Goal: Information Seeking & Learning: Learn about a topic

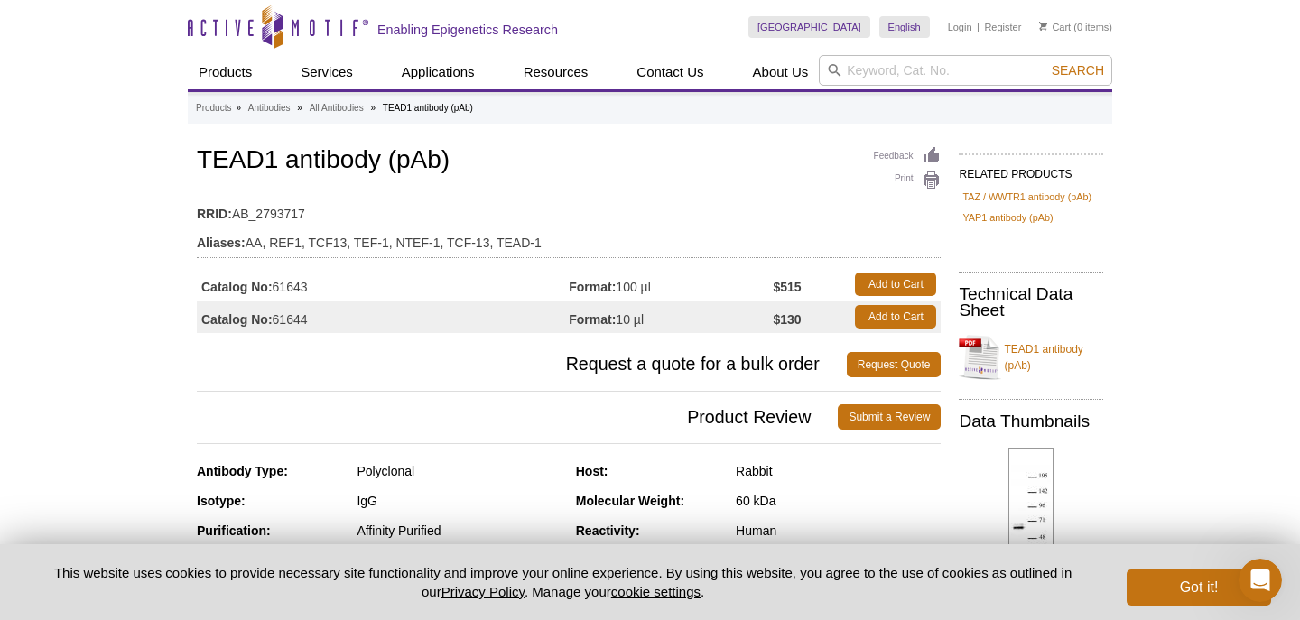
click at [283, 216] on td "RRID: AB_2793717" at bounding box center [569, 209] width 744 height 29
copy td "AB_2793717"
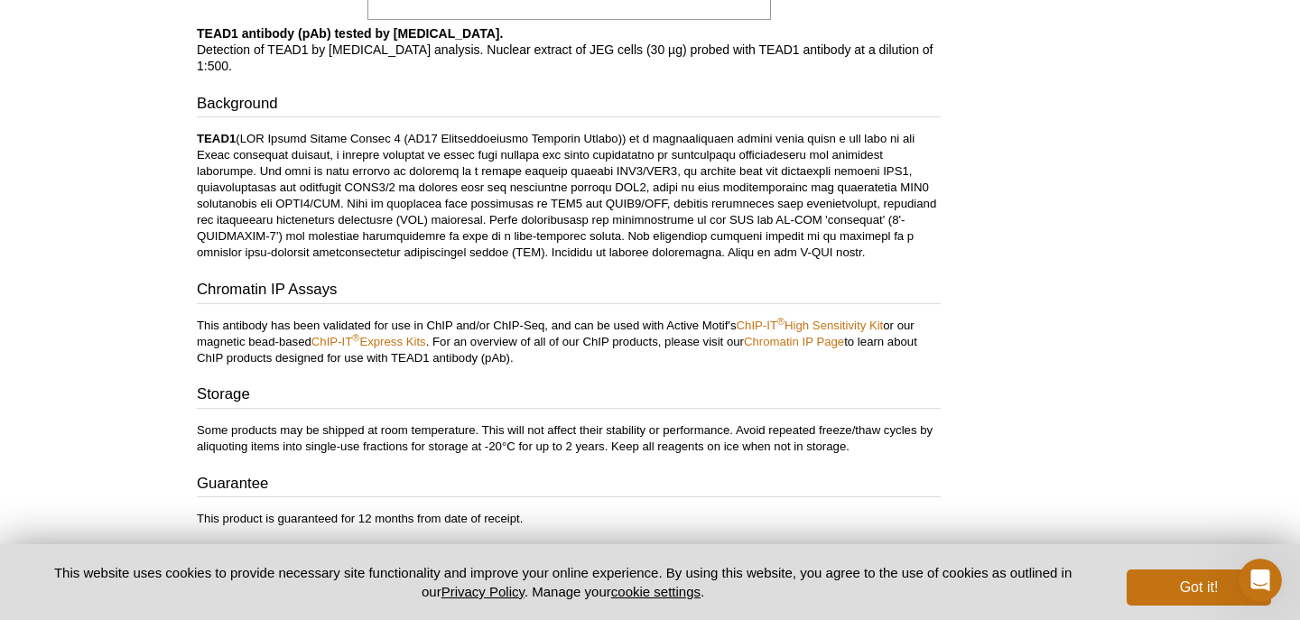
scroll to position [2501, 0]
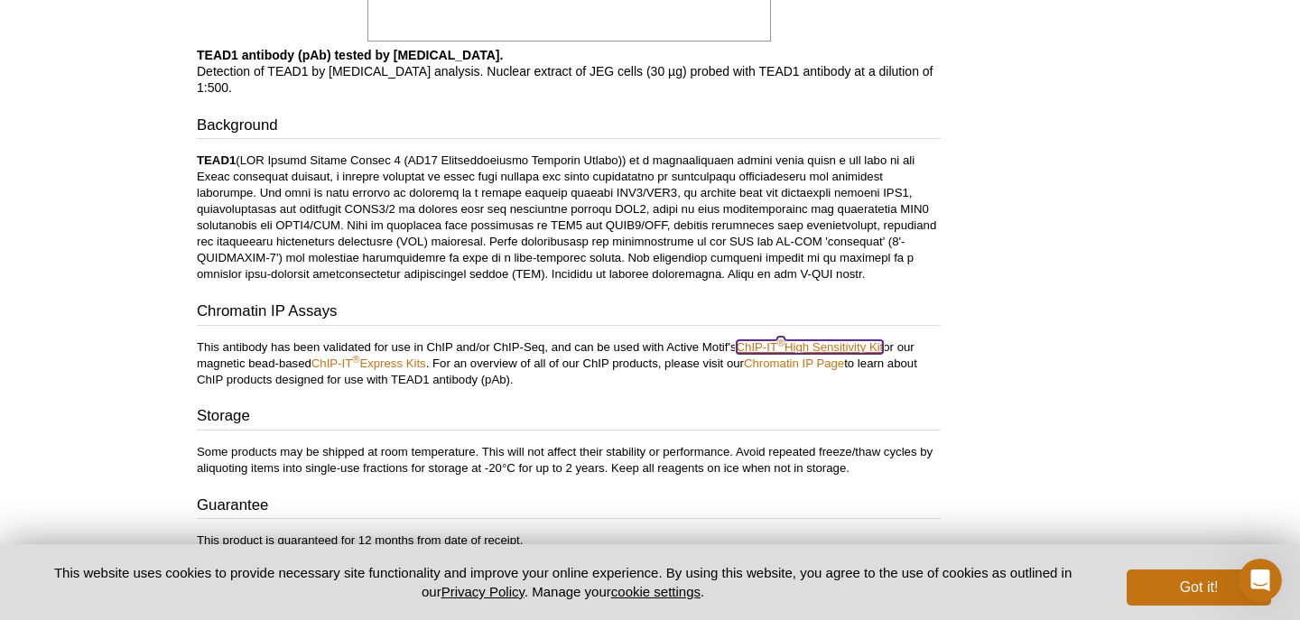
click at [797, 340] on link "ChIP-IT ® High Sensitivity Kit" at bounding box center [810, 347] width 147 height 14
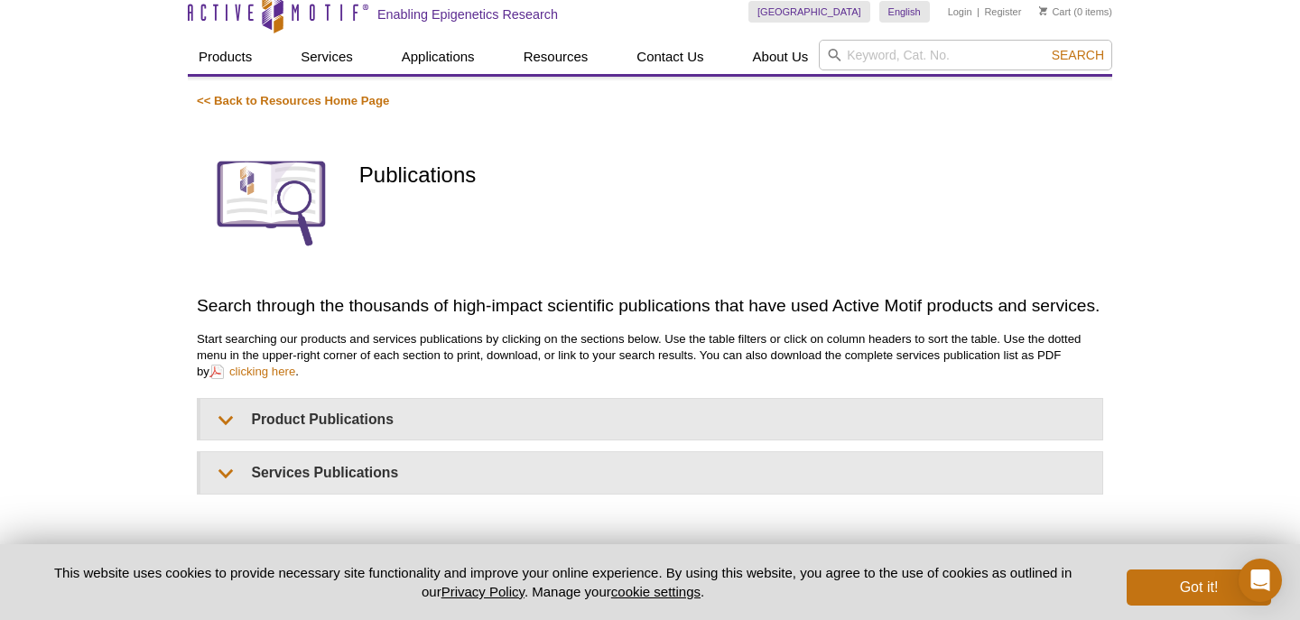
scroll to position [89, 0]
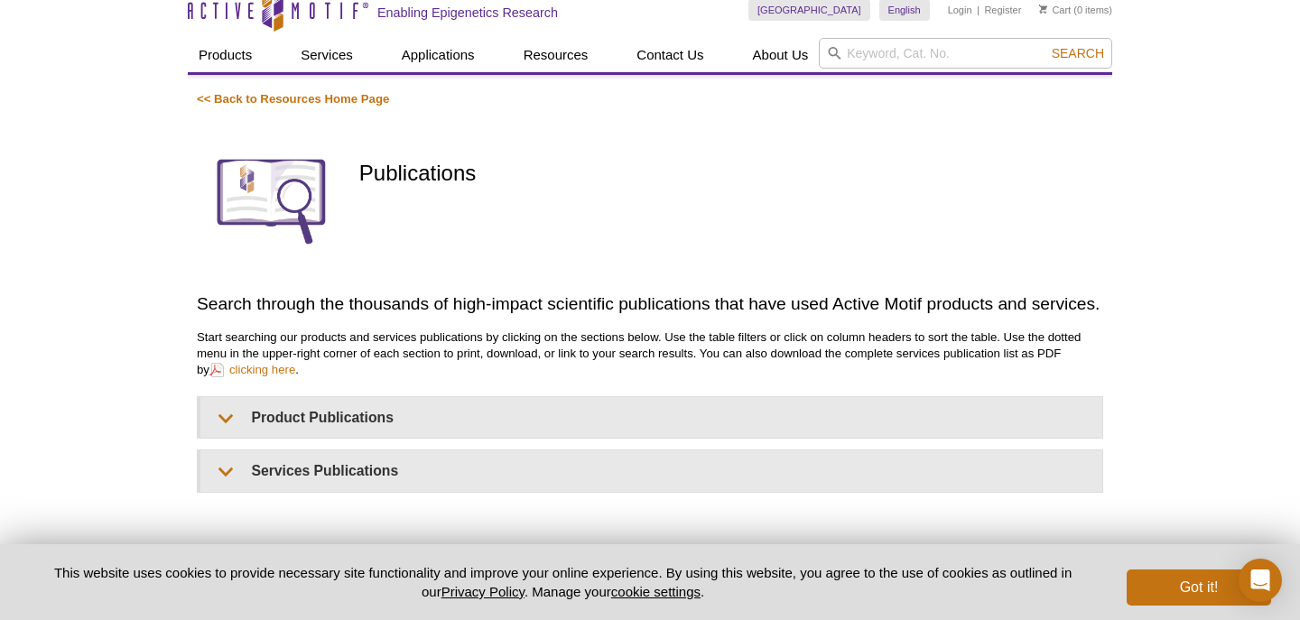
click at [336, 347] on p "Start searching our products and services publications by clicking on the secti…" at bounding box center [650, 354] width 906 height 49
click at [331, 392] on div "<< Back to Resources Home Page Publications Search through the thousands of hig…" at bounding box center [650, 292] width 906 height 402
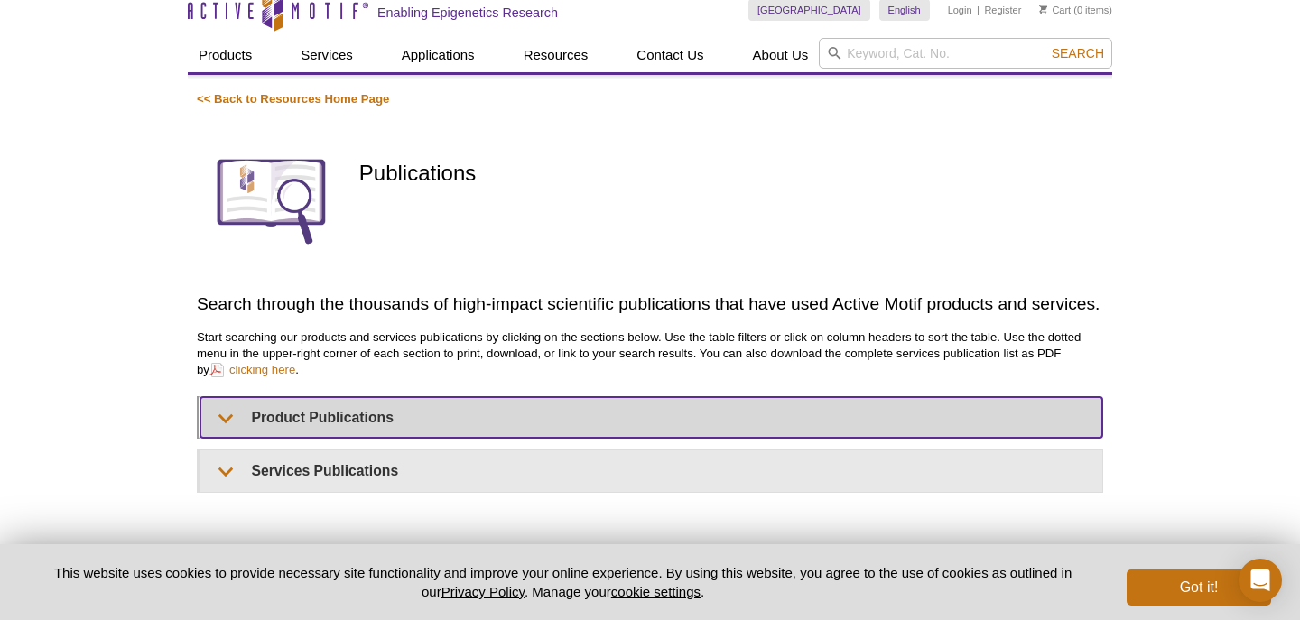
click at [331, 426] on summary "Product Publications" at bounding box center [651, 417] width 902 height 41
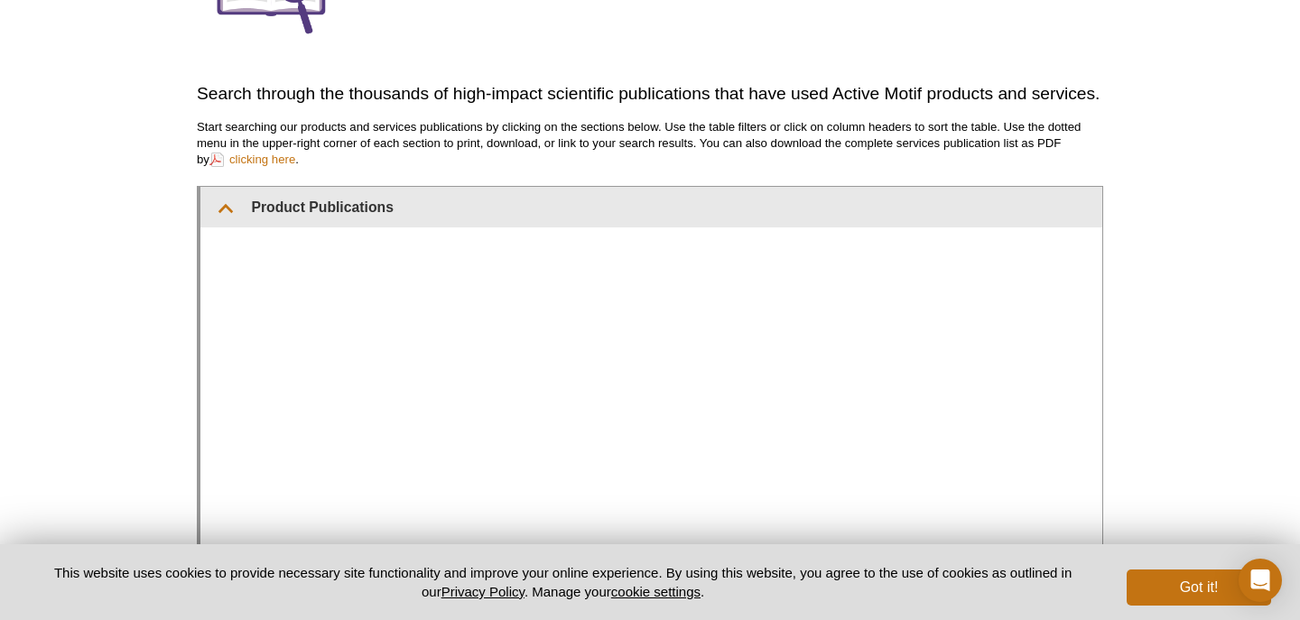
scroll to position [280, 0]
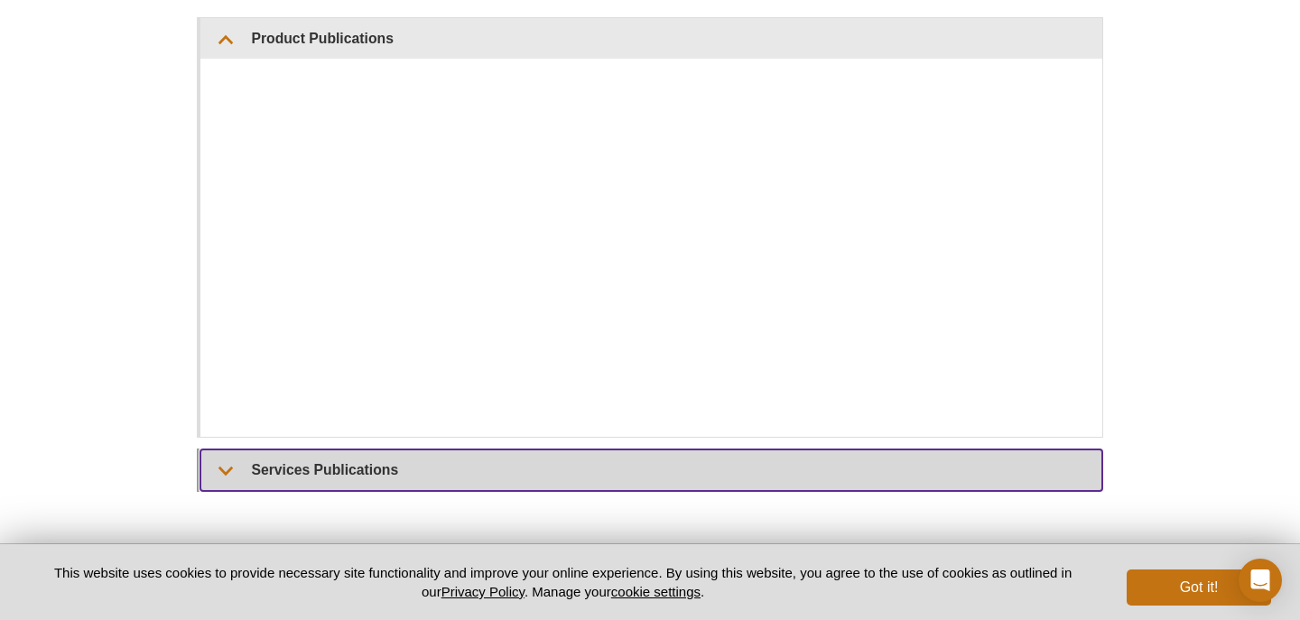
click at [457, 477] on summary "Services Publications" at bounding box center [651, 470] width 902 height 41
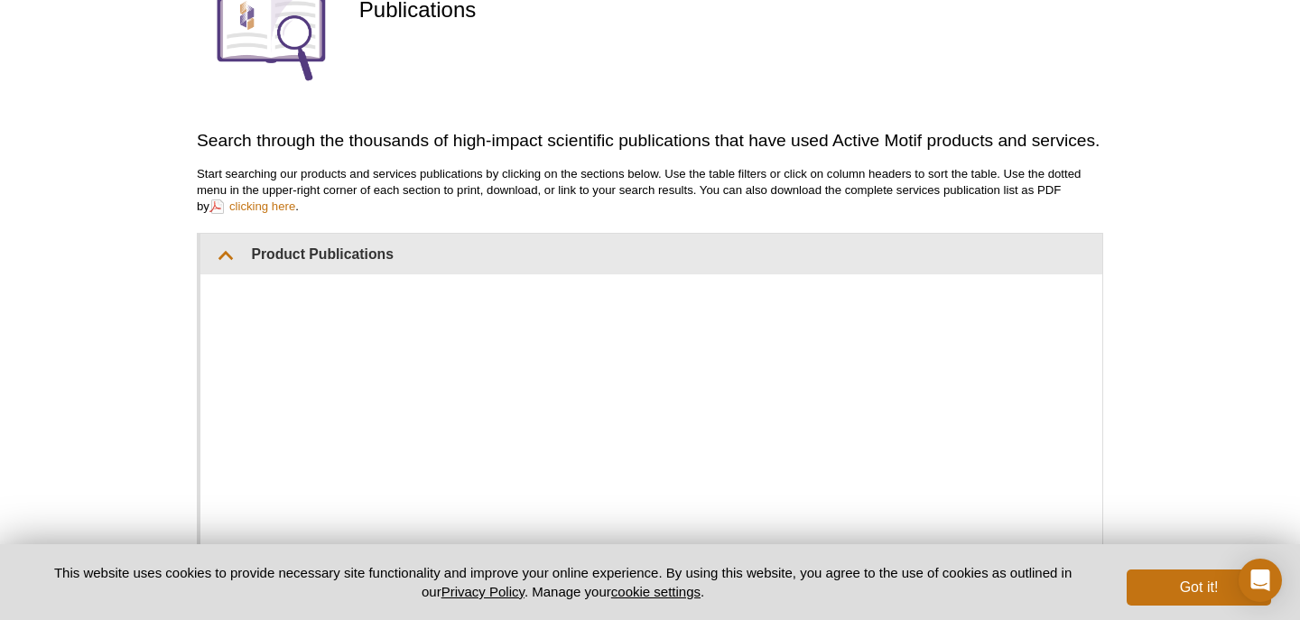
scroll to position [0, 0]
